Goal: Obtain resource: Download file/media

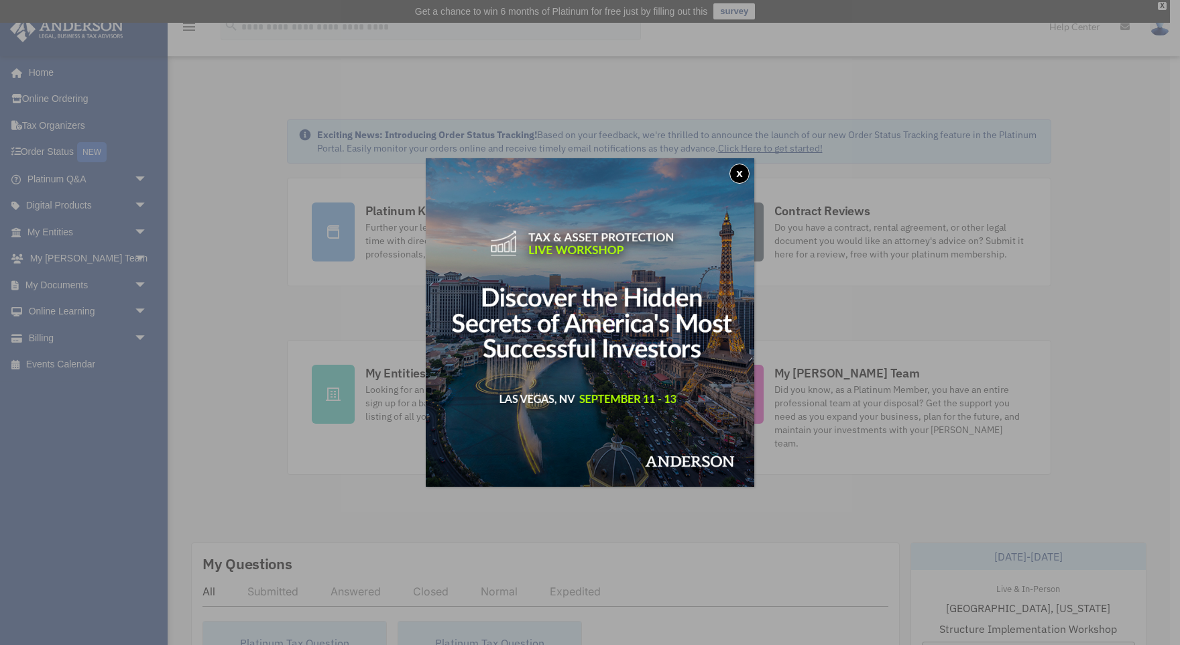
click at [739, 179] on button "x" at bounding box center [739, 174] width 20 height 20
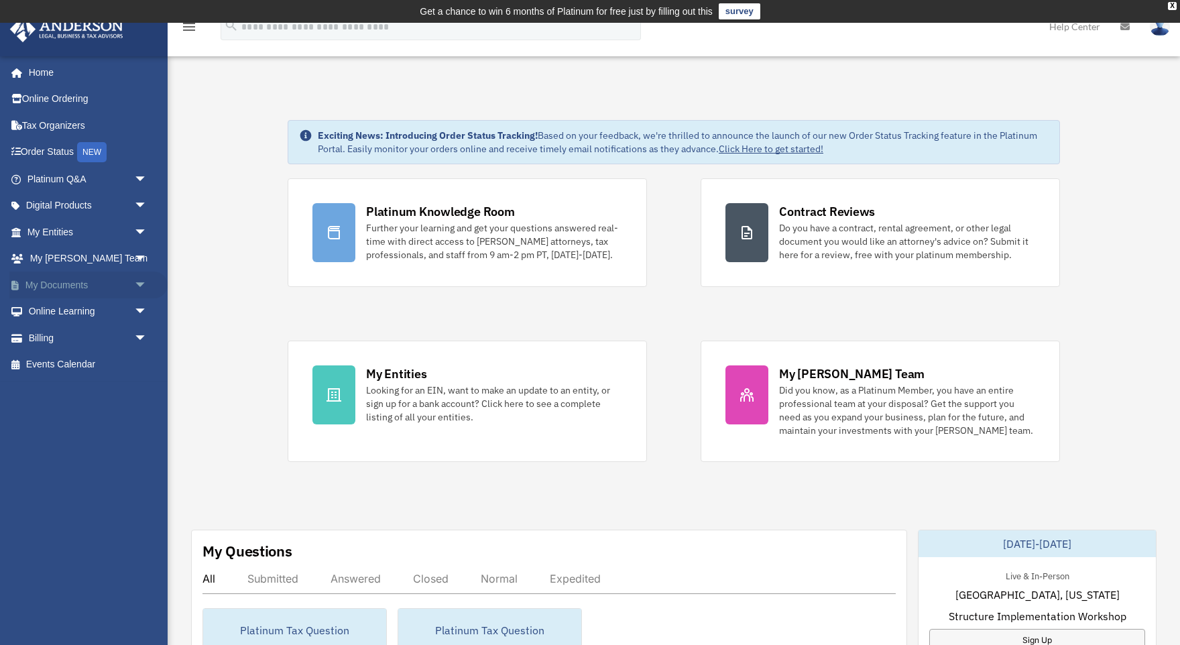
click at [95, 285] on link "My Documents arrow_drop_down" at bounding box center [88, 285] width 158 height 27
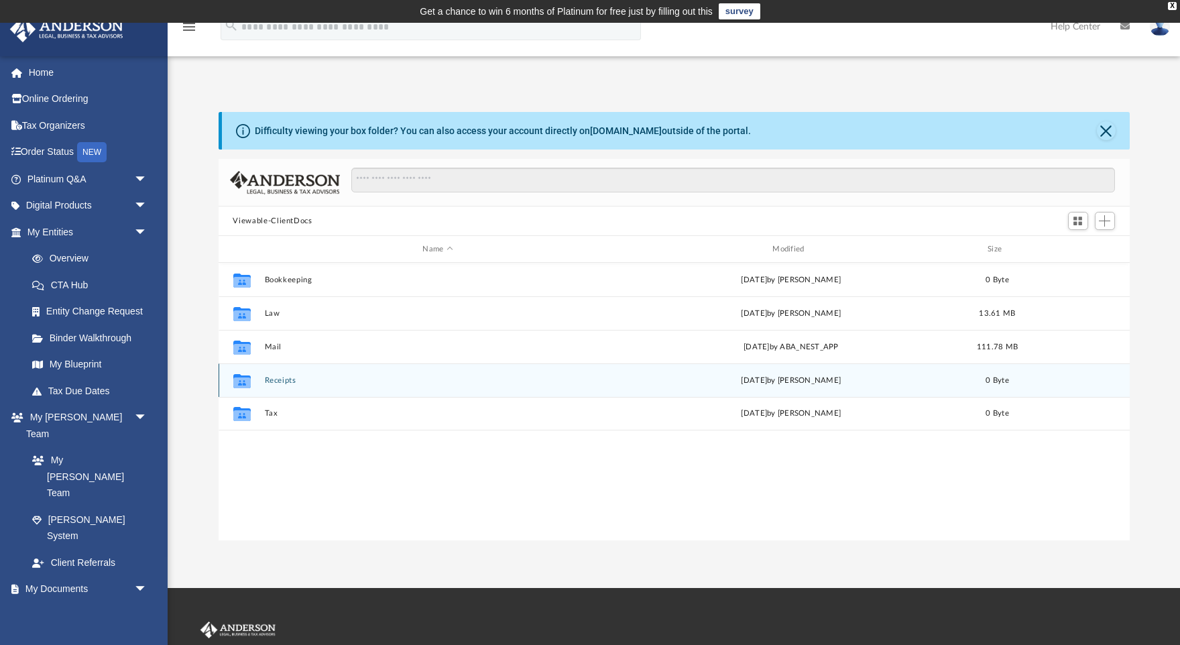
scroll to position [304, 910]
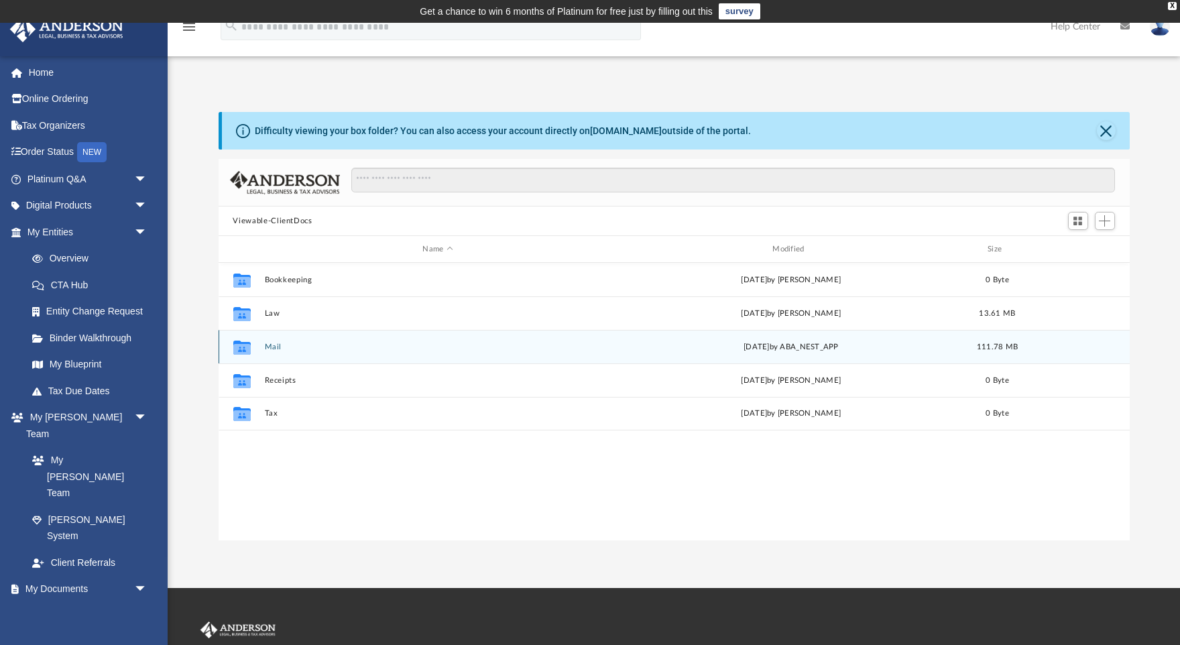
click at [298, 346] on button "Mail" at bounding box center [437, 347] width 347 height 9
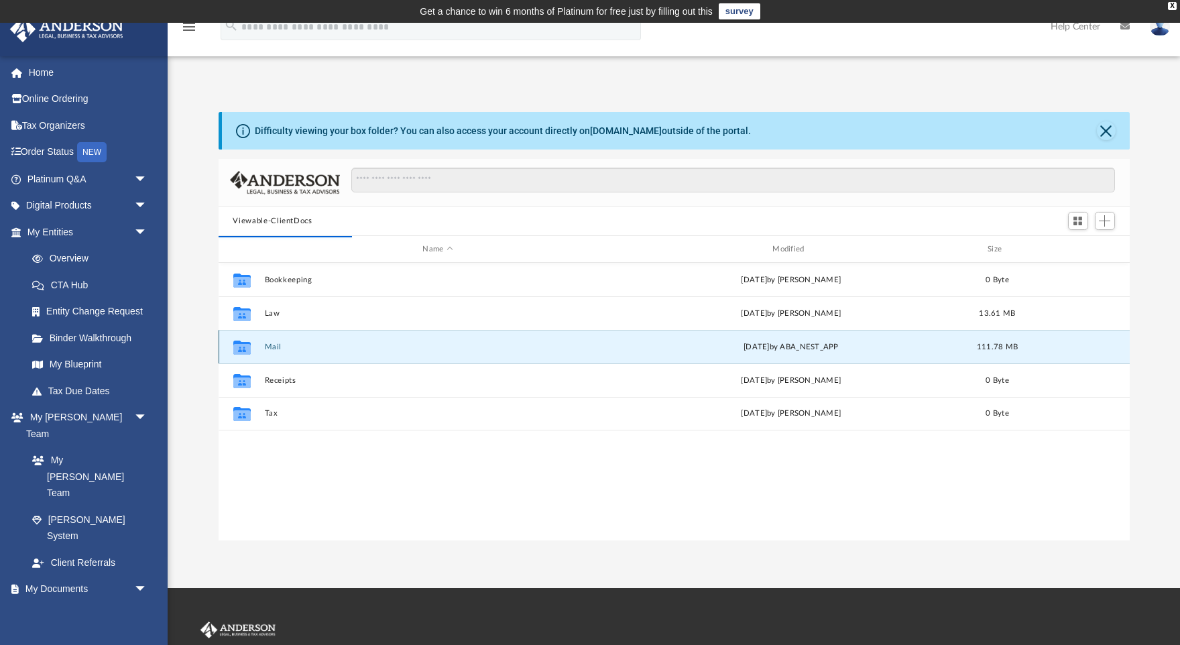
click at [275, 343] on button "Mail" at bounding box center [437, 347] width 347 height 9
click at [239, 344] on icon "grid" at bounding box center [241, 348] width 17 height 11
click at [275, 345] on button "Mail" at bounding box center [437, 347] width 347 height 9
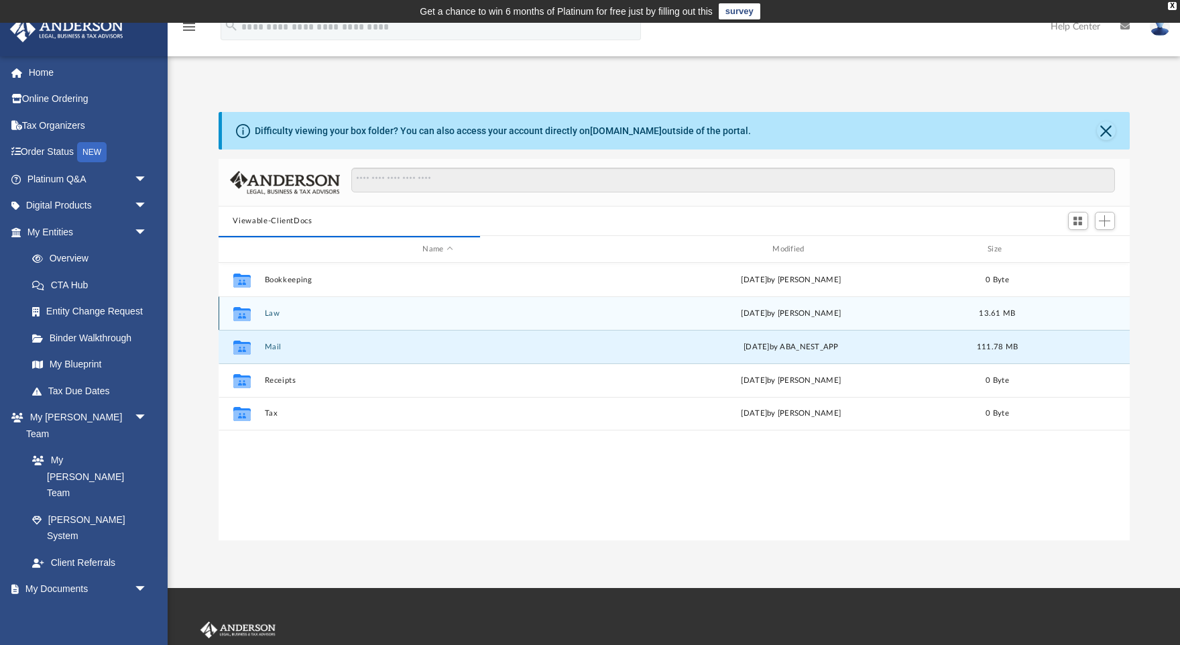
click at [275, 312] on button "Law" at bounding box center [437, 313] width 347 height 9
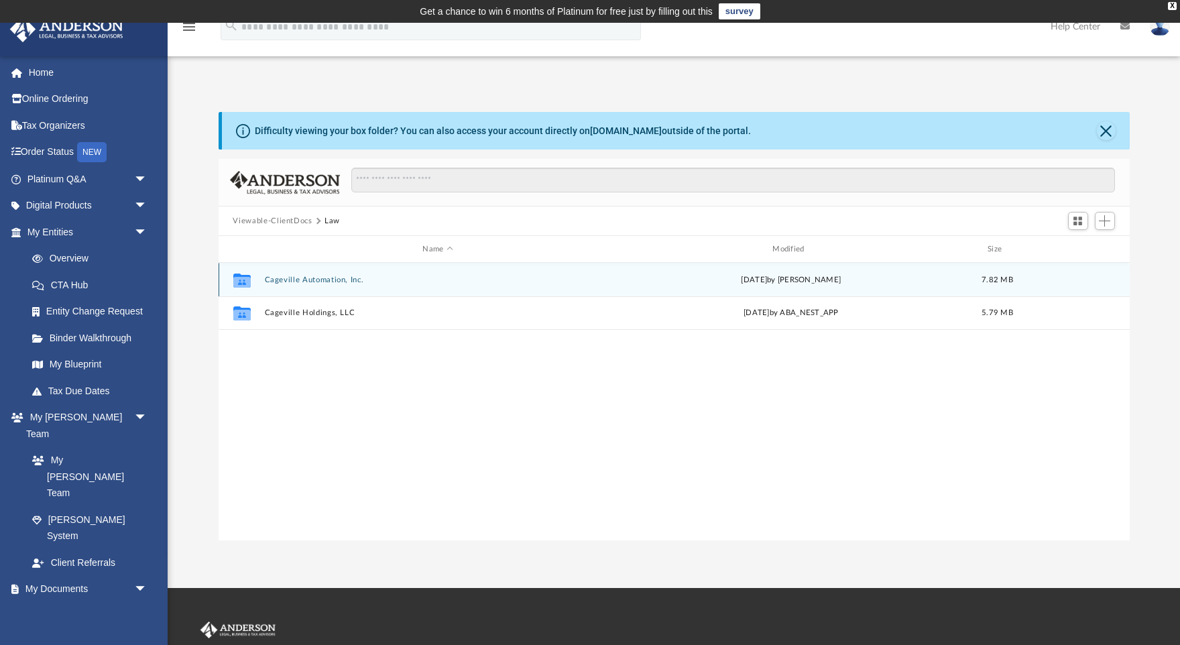
click at [343, 276] on button "Cageville Automation, Inc." at bounding box center [437, 280] width 347 height 9
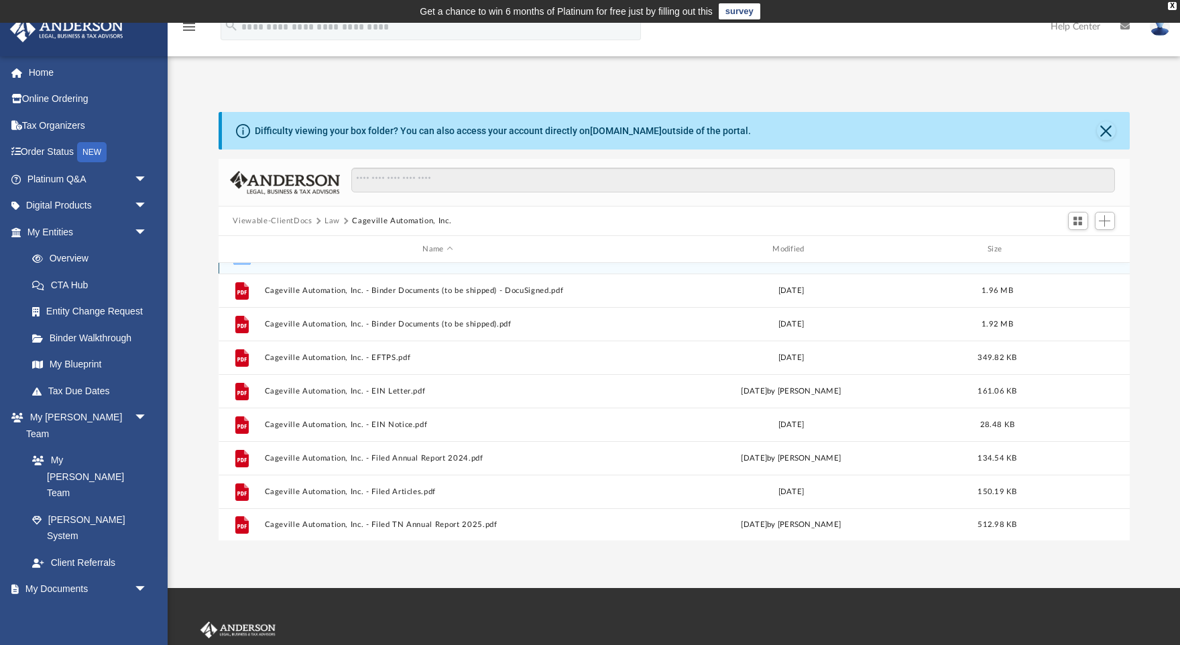
scroll to position [23, 0]
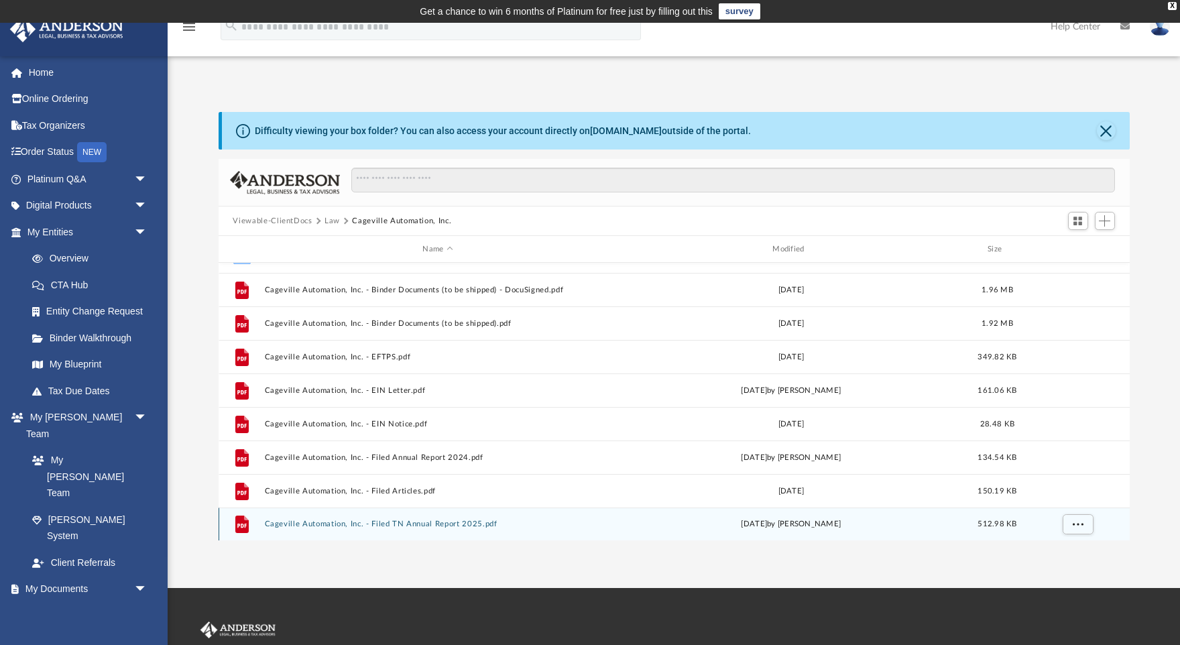
click at [467, 524] on button "Cageville Automation, Inc. - Filed TN Annual Report 2025.pdf" at bounding box center [437, 524] width 347 height 9
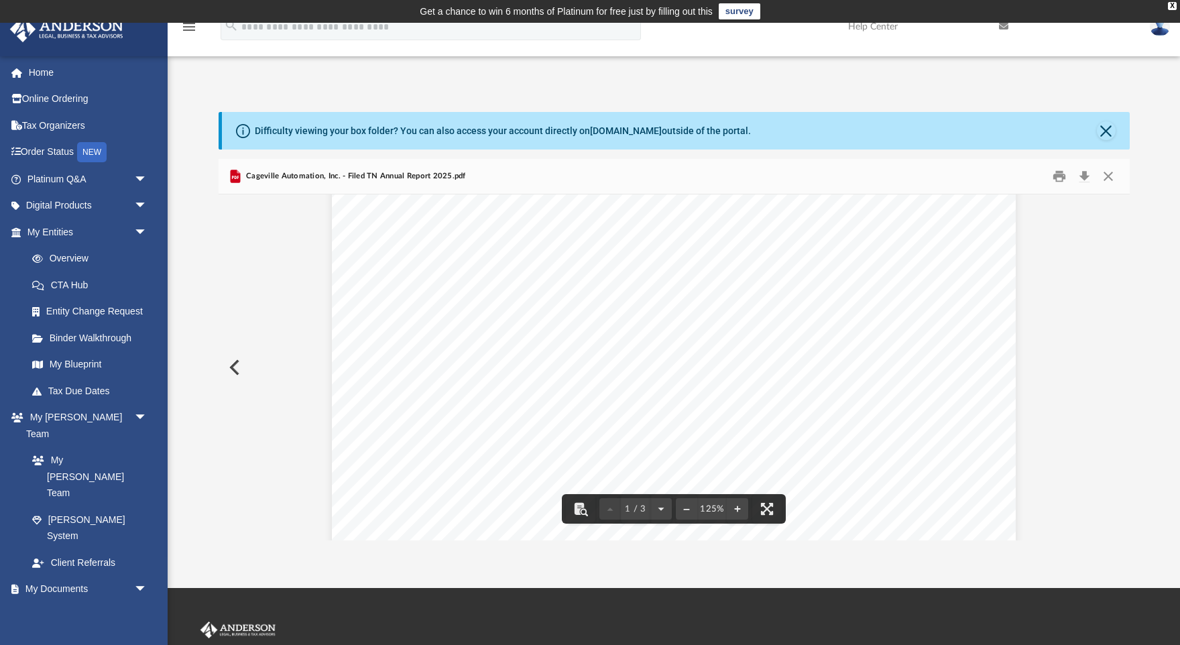
scroll to position [0, 0]
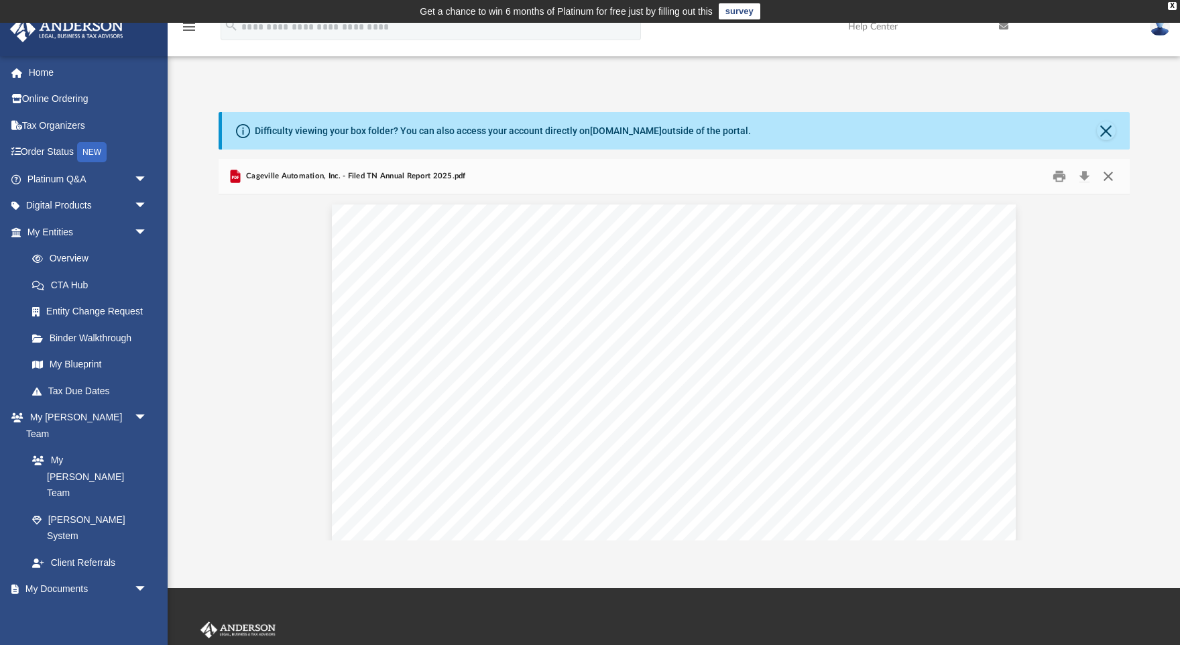
click at [1115, 174] on button "Close" at bounding box center [1108, 176] width 24 height 21
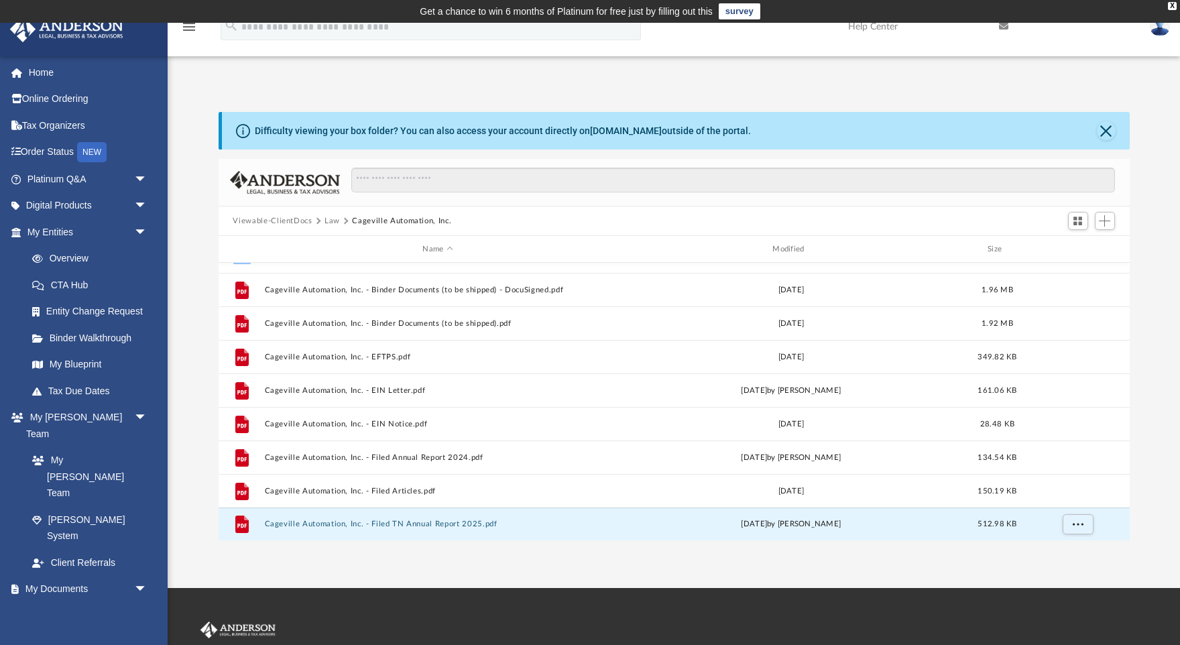
click at [294, 224] on button "Viewable-ClientDocs" at bounding box center [272, 221] width 79 height 12
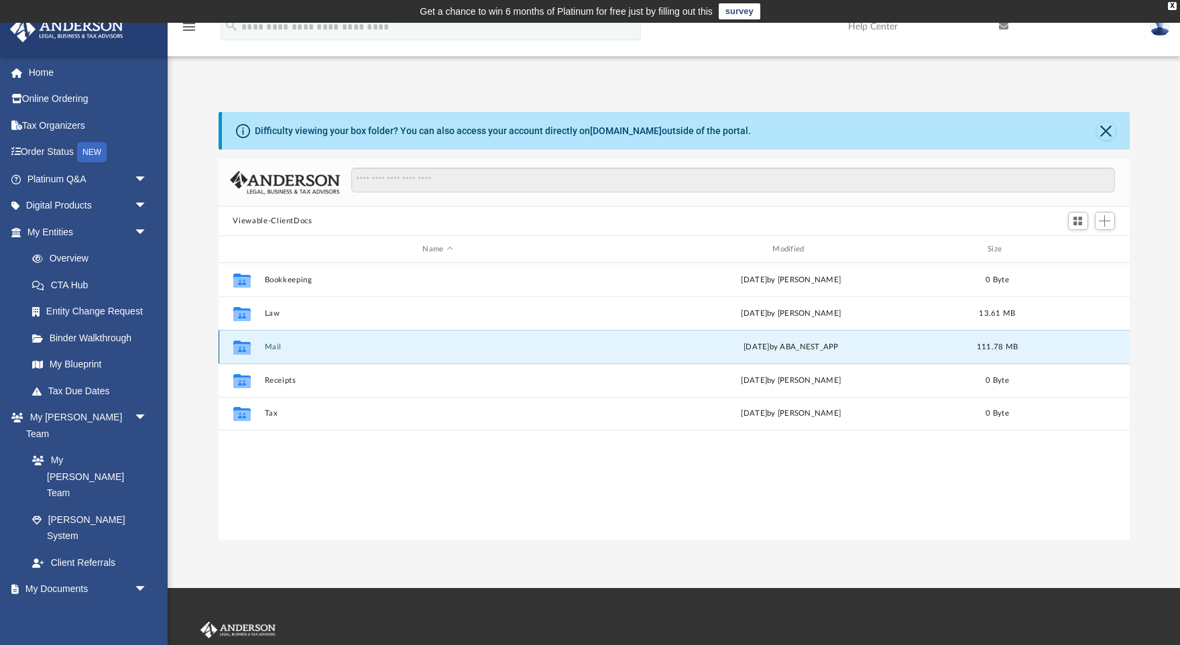
click at [264, 343] on button "Mail" at bounding box center [437, 347] width 347 height 9
click at [237, 345] on icon "grid" at bounding box center [241, 348] width 17 height 11
click at [287, 345] on button "Mail" at bounding box center [437, 347] width 347 height 9
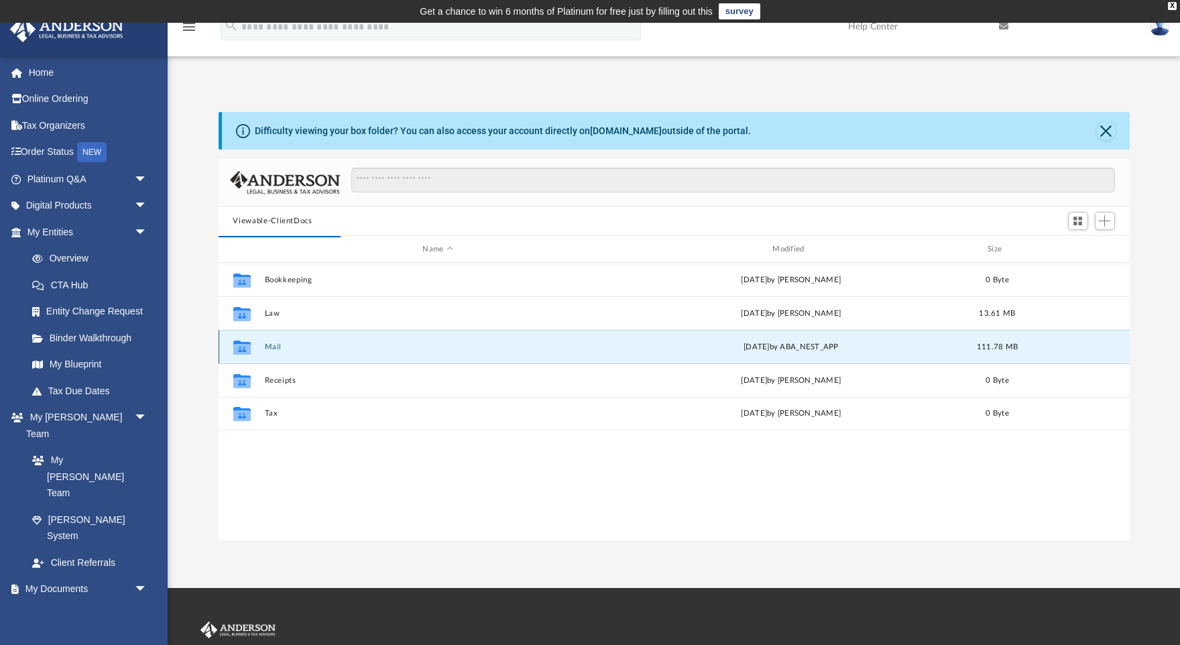
click at [287, 345] on button "Mail" at bounding box center [437, 347] width 347 height 9
click at [274, 352] on div "Collaborated Folder Mail [DATE] by ABA_NEST_APP 111.78 MB" at bounding box center [674, 347] width 911 height 34
click at [274, 348] on button "Mail" at bounding box center [437, 347] width 347 height 9
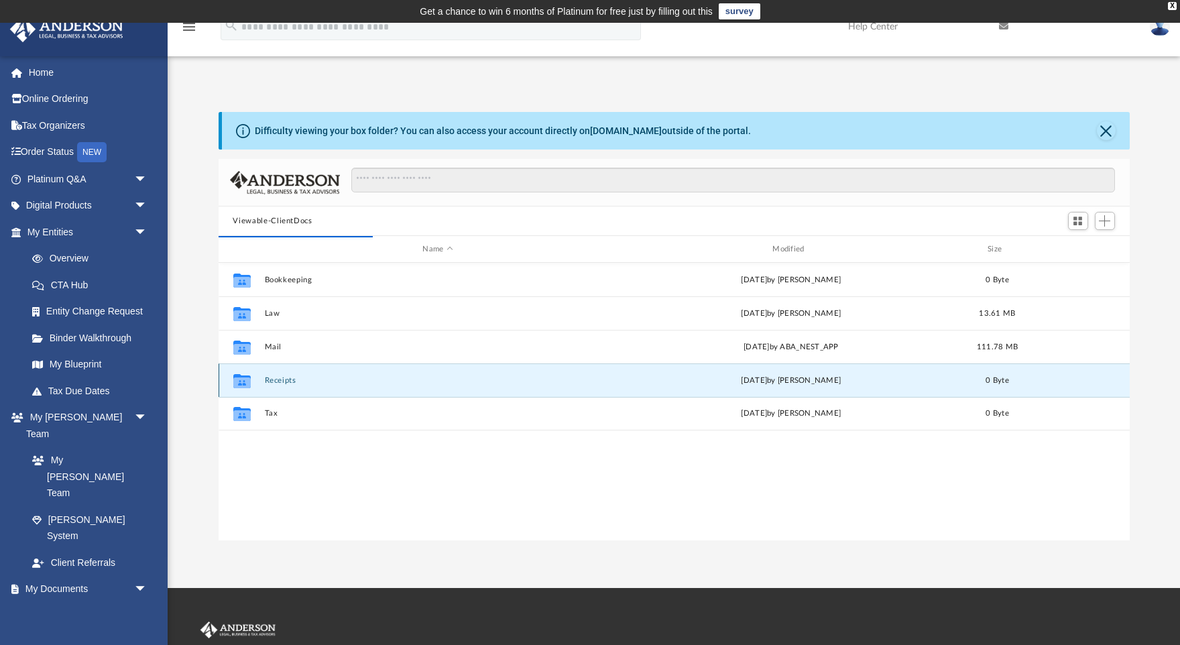
click at [282, 376] on button "Receipts" at bounding box center [437, 380] width 347 height 9
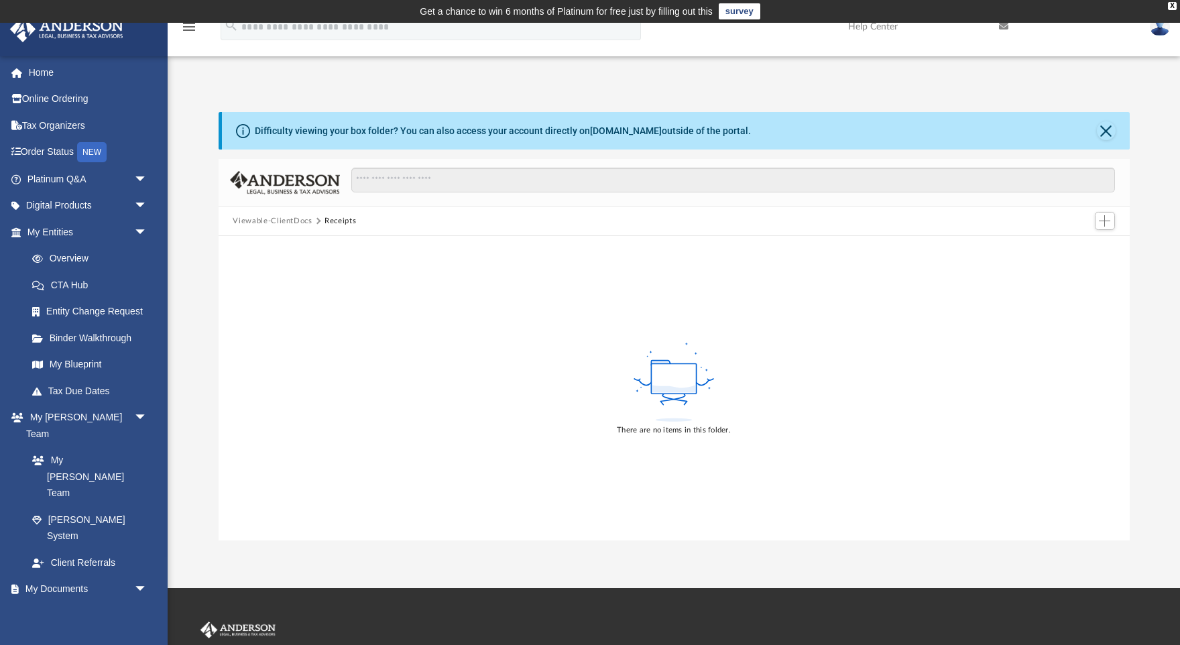
click at [291, 220] on button "Viewable-ClientDocs" at bounding box center [272, 221] width 79 height 12
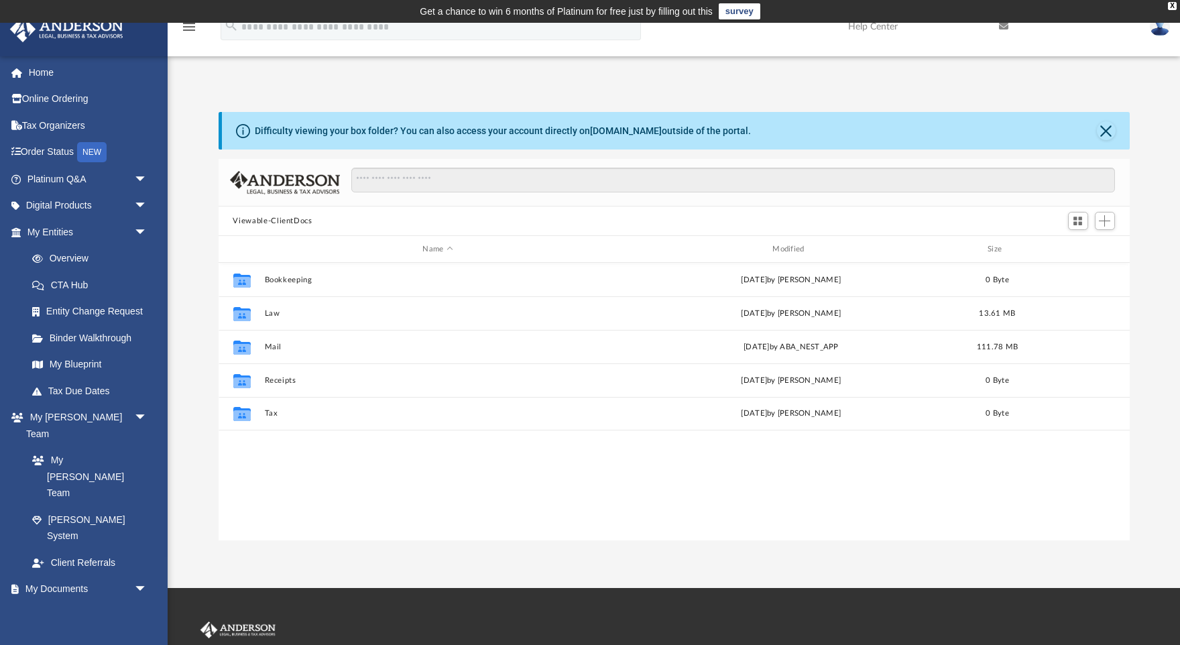
scroll to position [304, 910]
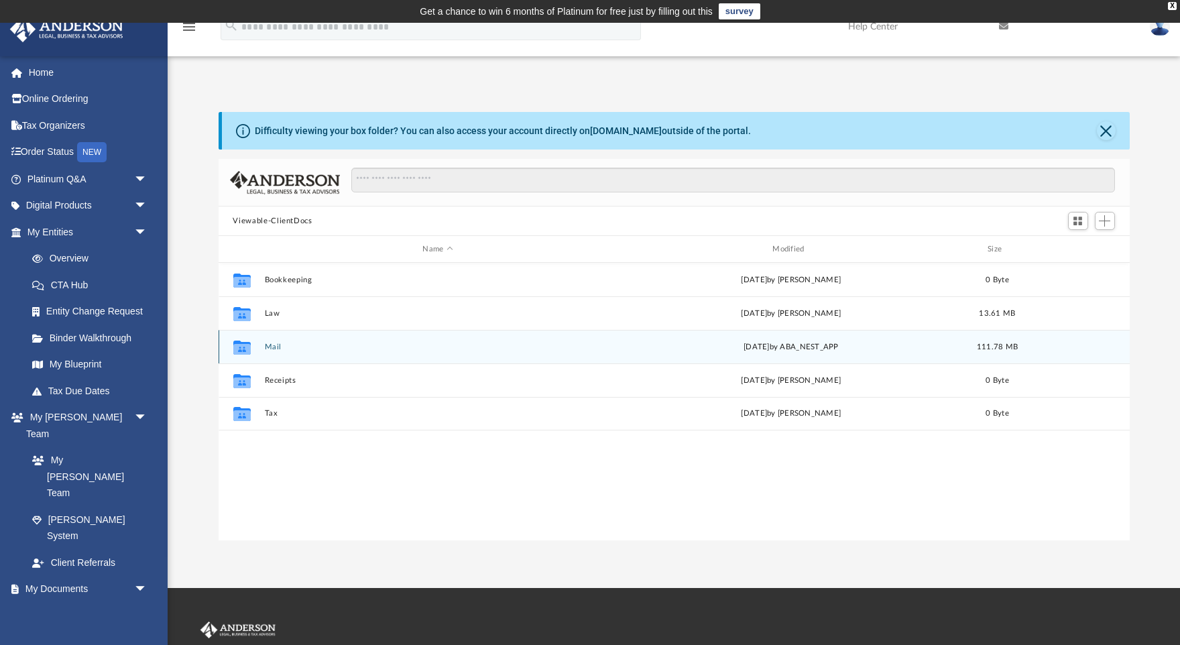
click at [262, 343] on div "Collaborated Folder Mail [DATE] by ABA_NEST_APP 111.78 MB" at bounding box center [674, 347] width 911 height 34
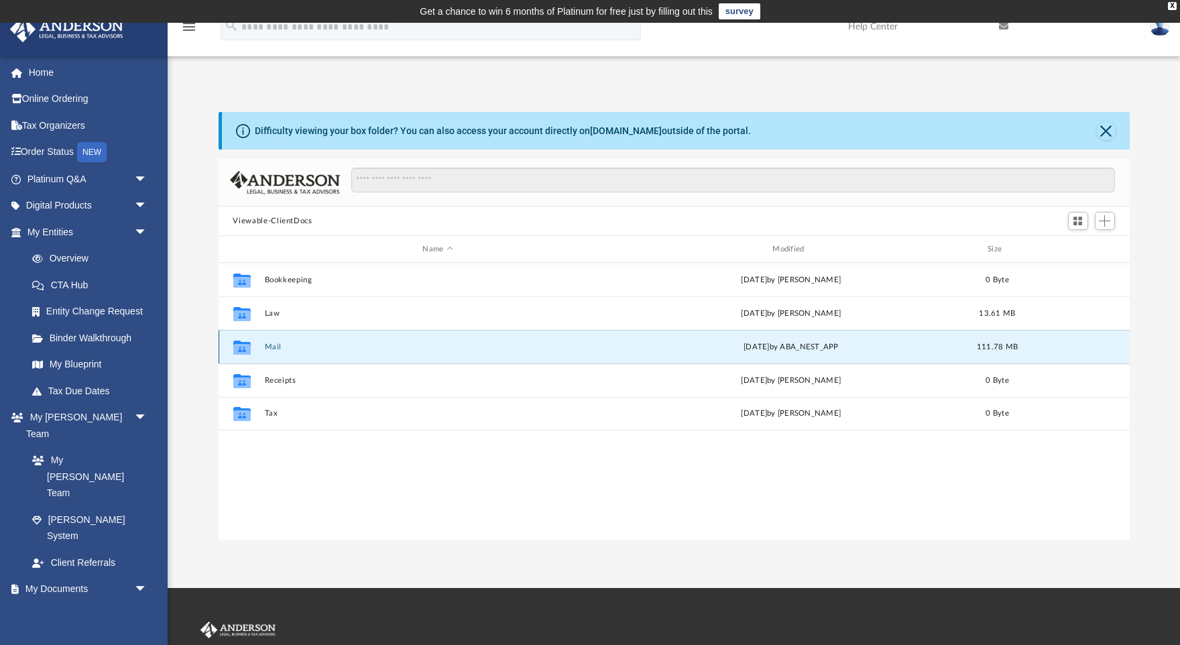
click at [272, 345] on button "Mail" at bounding box center [437, 347] width 347 height 9
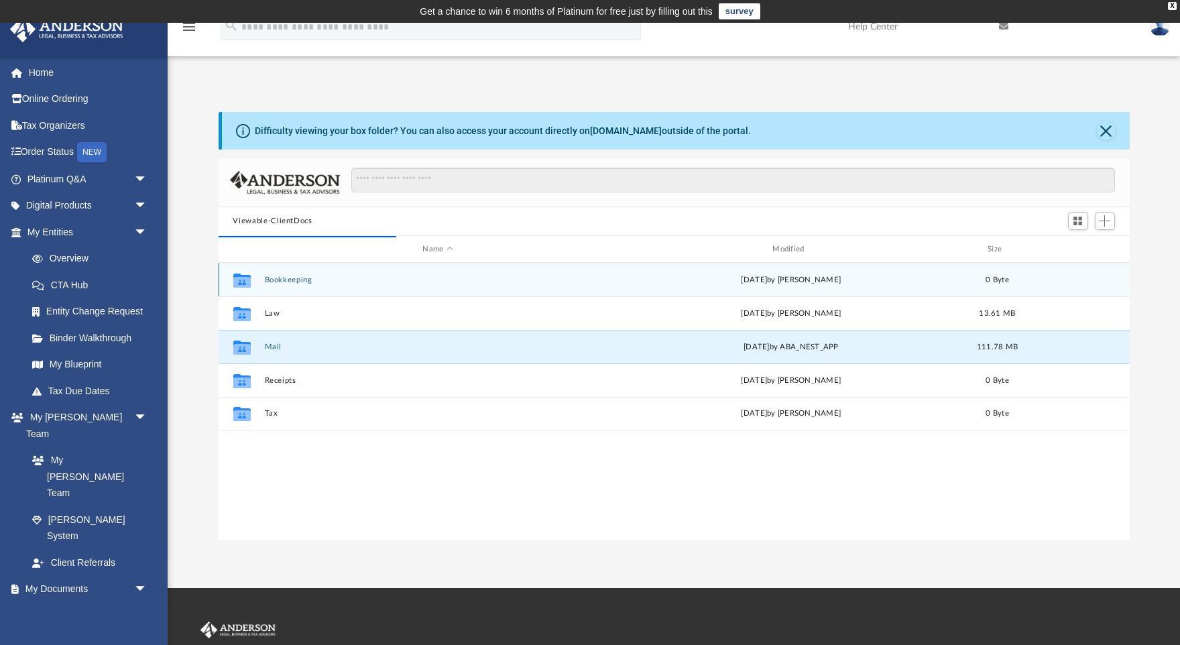
scroll to position [263, 910]
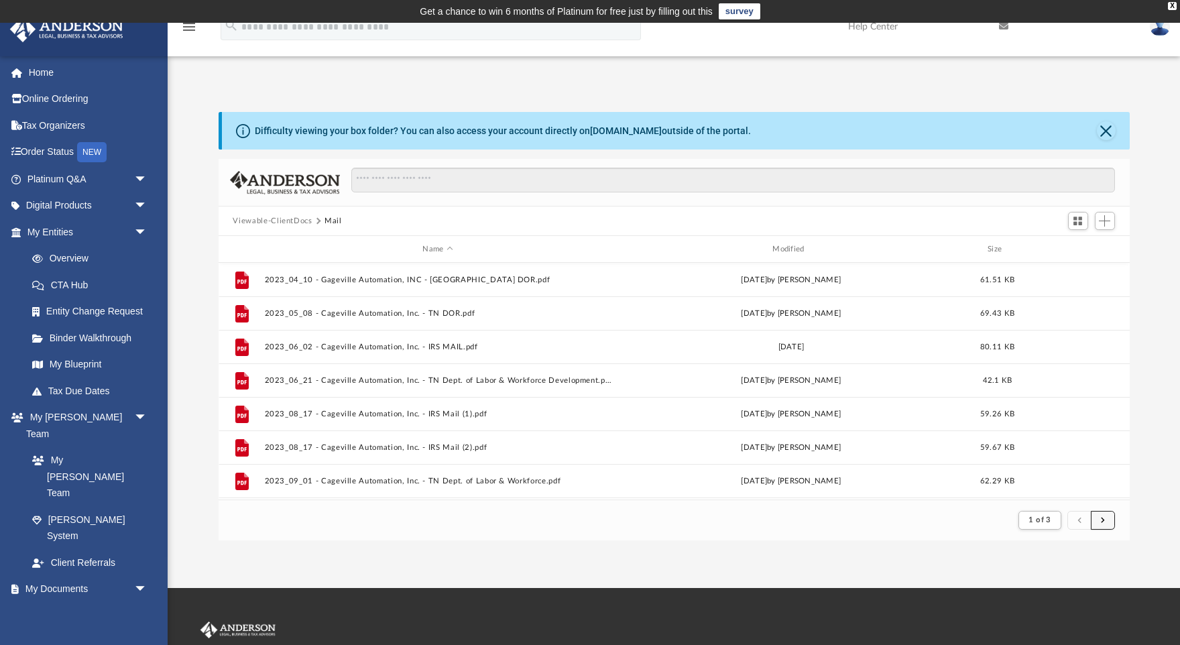
click at [1109, 520] on button "submit" at bounding box center [1103, 520] width 24 height 19
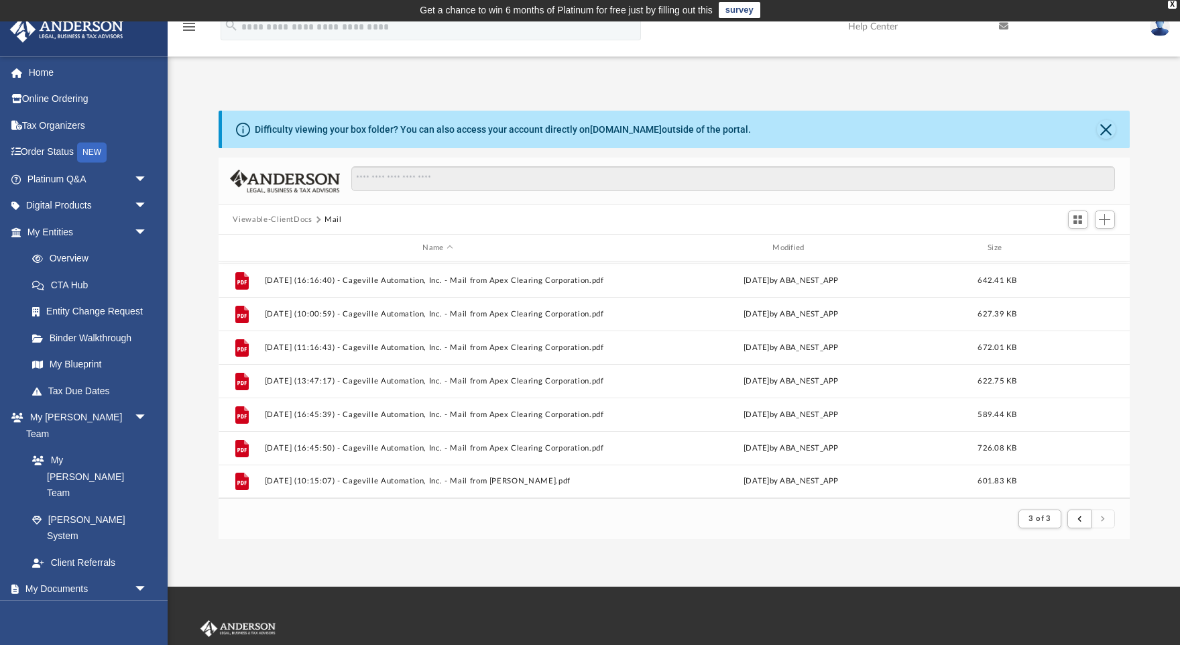
scroll to position [182, 0]
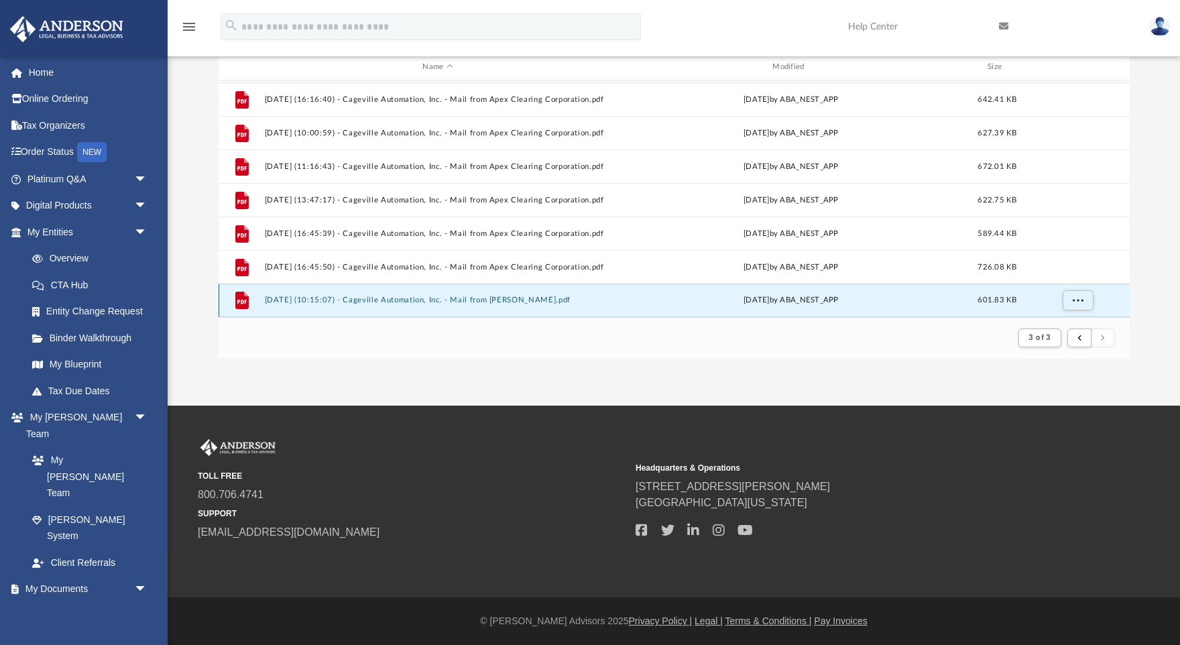
click at [528, 300] on button "[DATE] (10:15:07) - Cageville Automation, Inc. - Mail from [PERSON_NAME].pdf" at bounding box center [437, 300] width 347 height 9
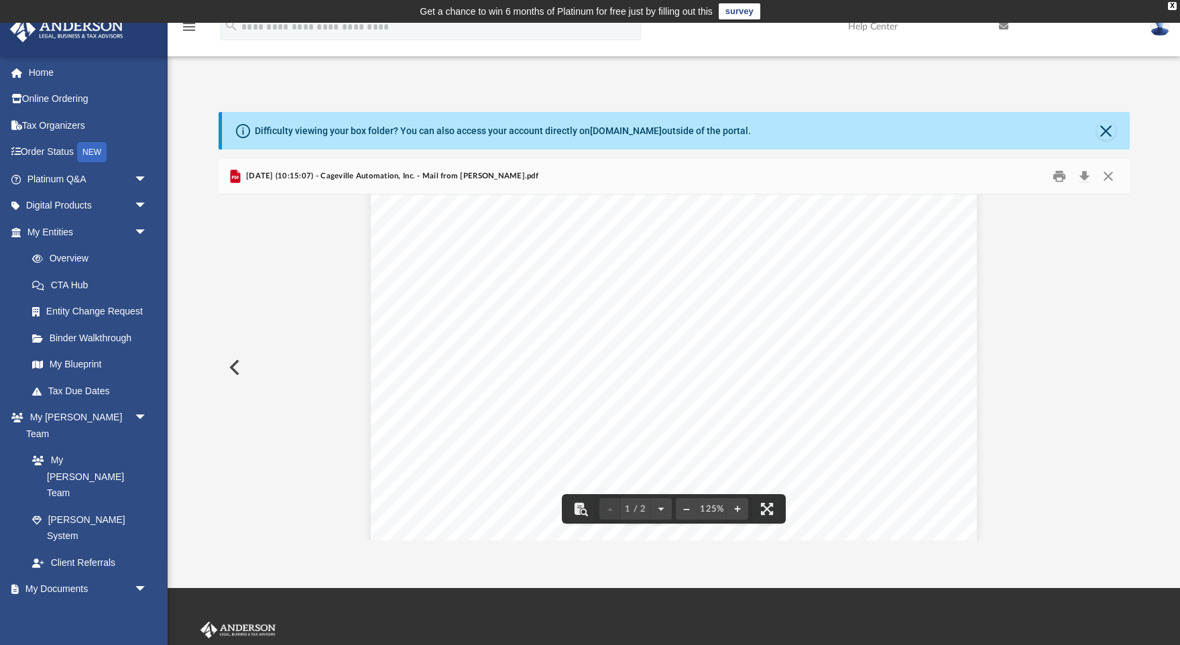
scroll to position [0, 0]
